Goal: Find specific page/section: Find specific page/section

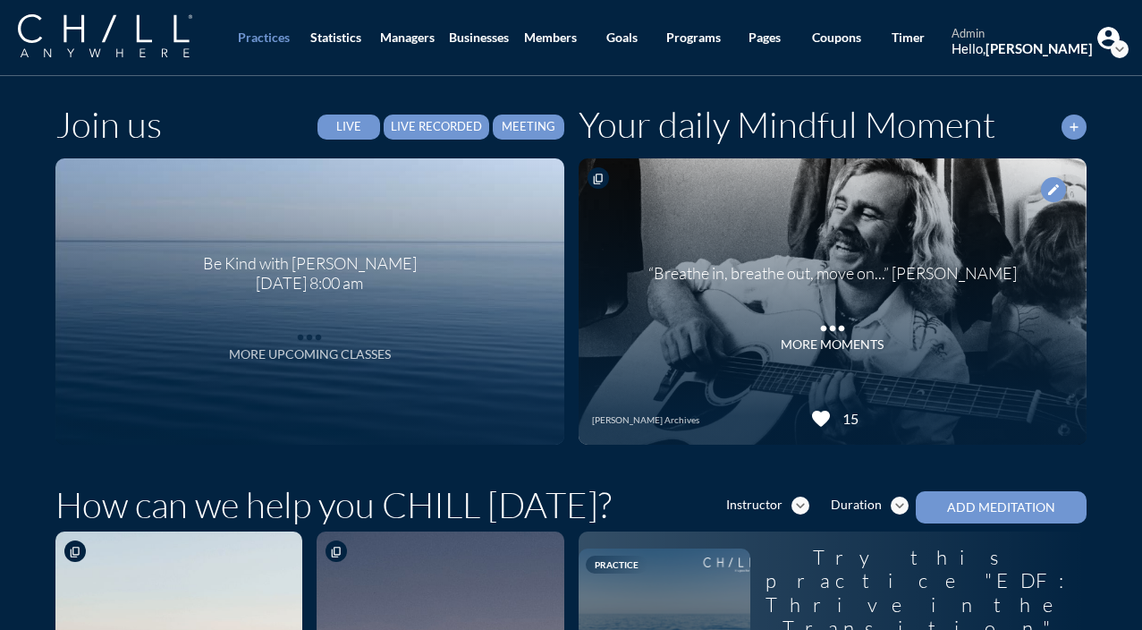
click at [292, 353] on div "More Upcoming Classes" at bounding box center [310, 354] width 162 height 15
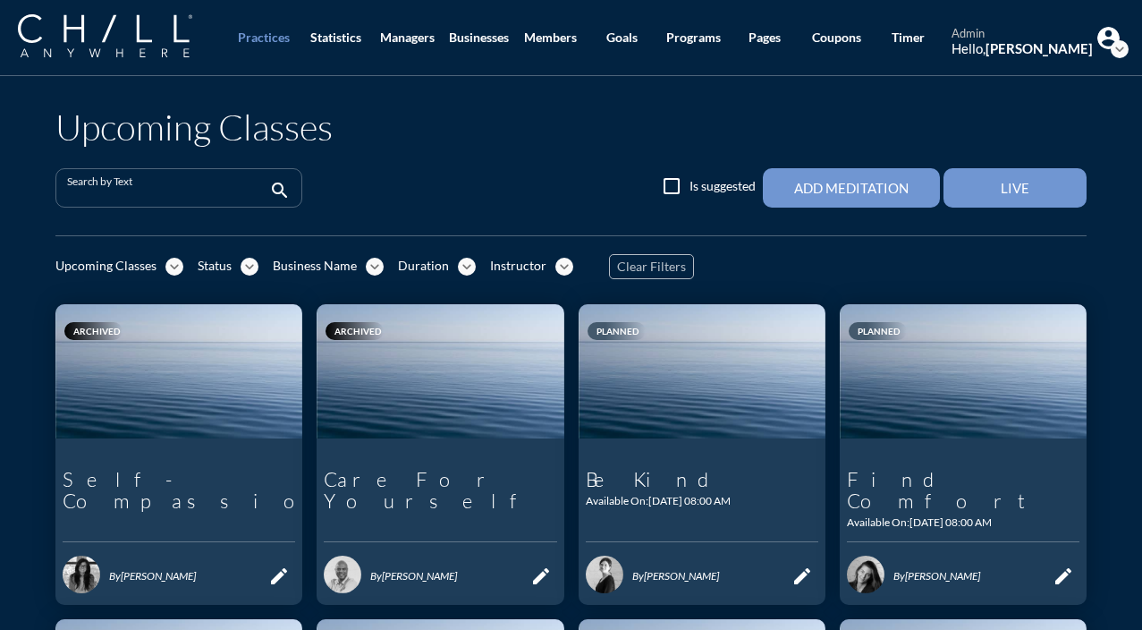
click at [193, 188] on input "Search by Text" at bounding box center [166, 195] width 199 height 22
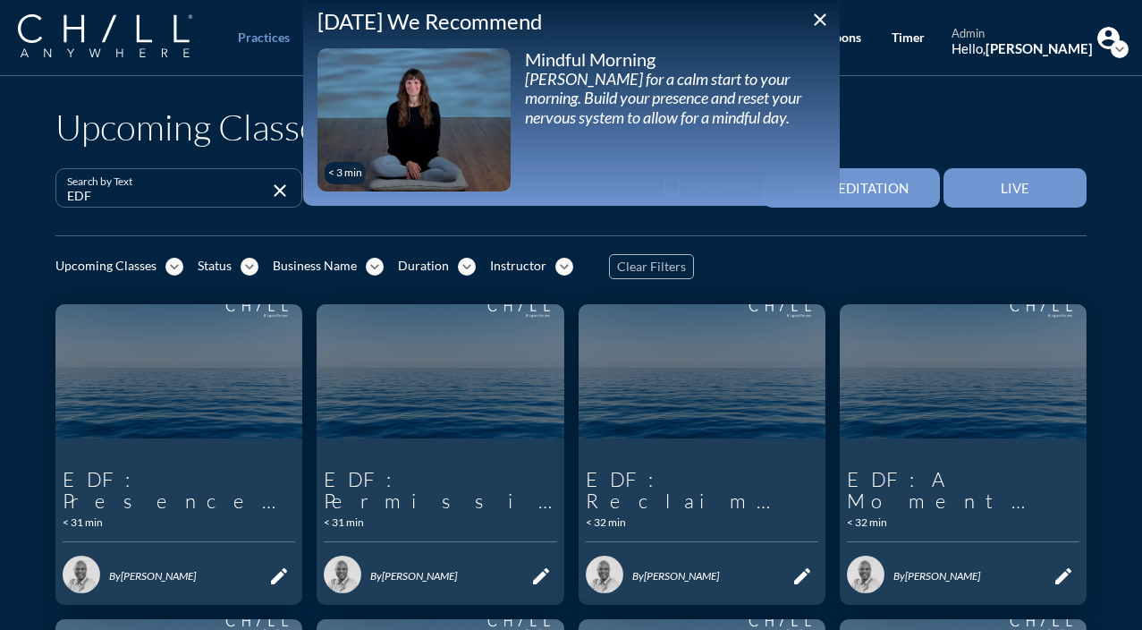
type input "EDF"
click at [827, 15] on icon "close" at bounding box center [819, 19] width 21 height 21
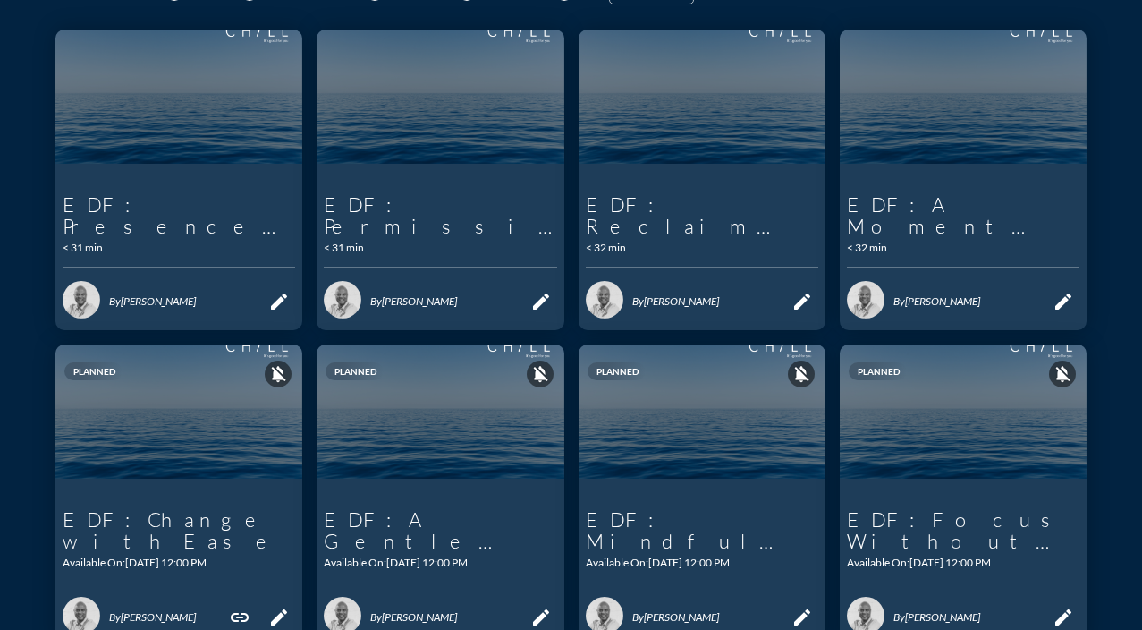
scroll to position [279, 0]
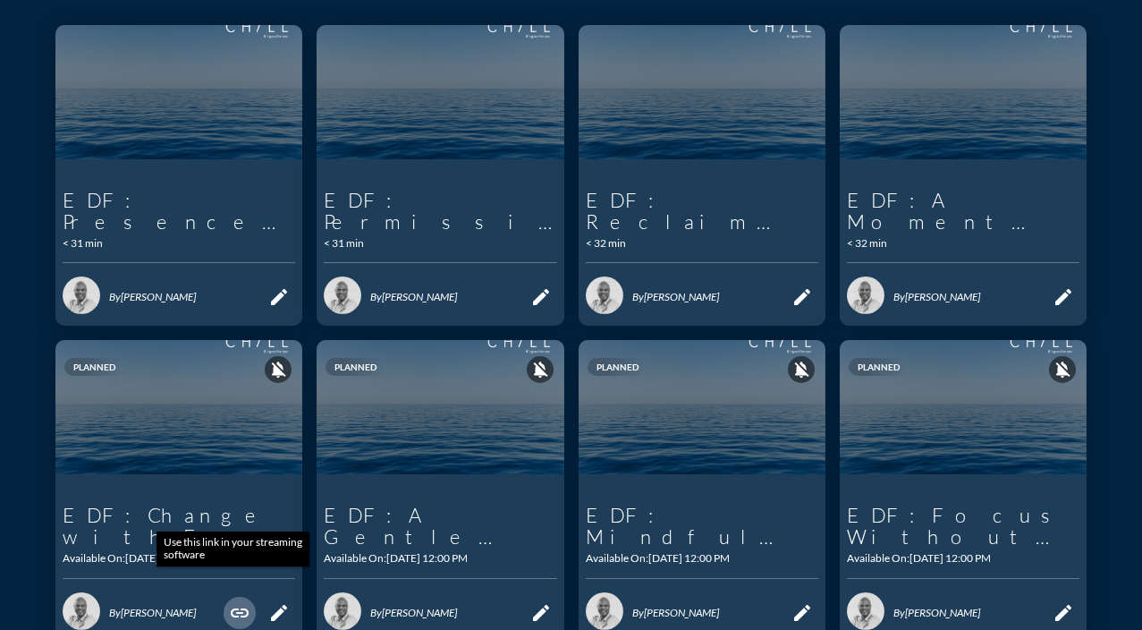
click at [230, 602] on icon "link" at bounding box center [239, 612] width 21 height 21
